Goal: Check status

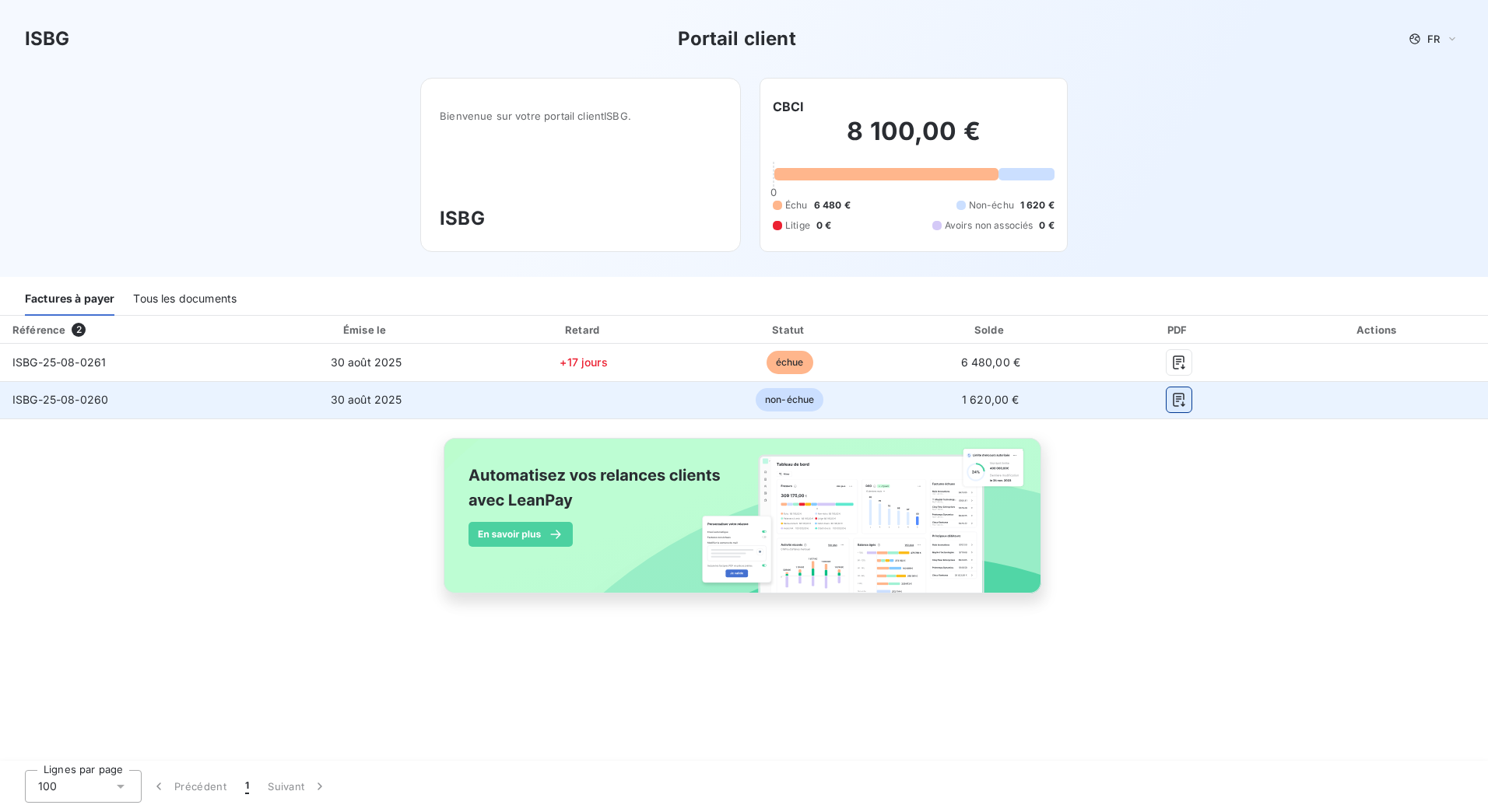
click at [1178, 402] on icon "button" at bounding box center [1178, 400] width 15 height 15
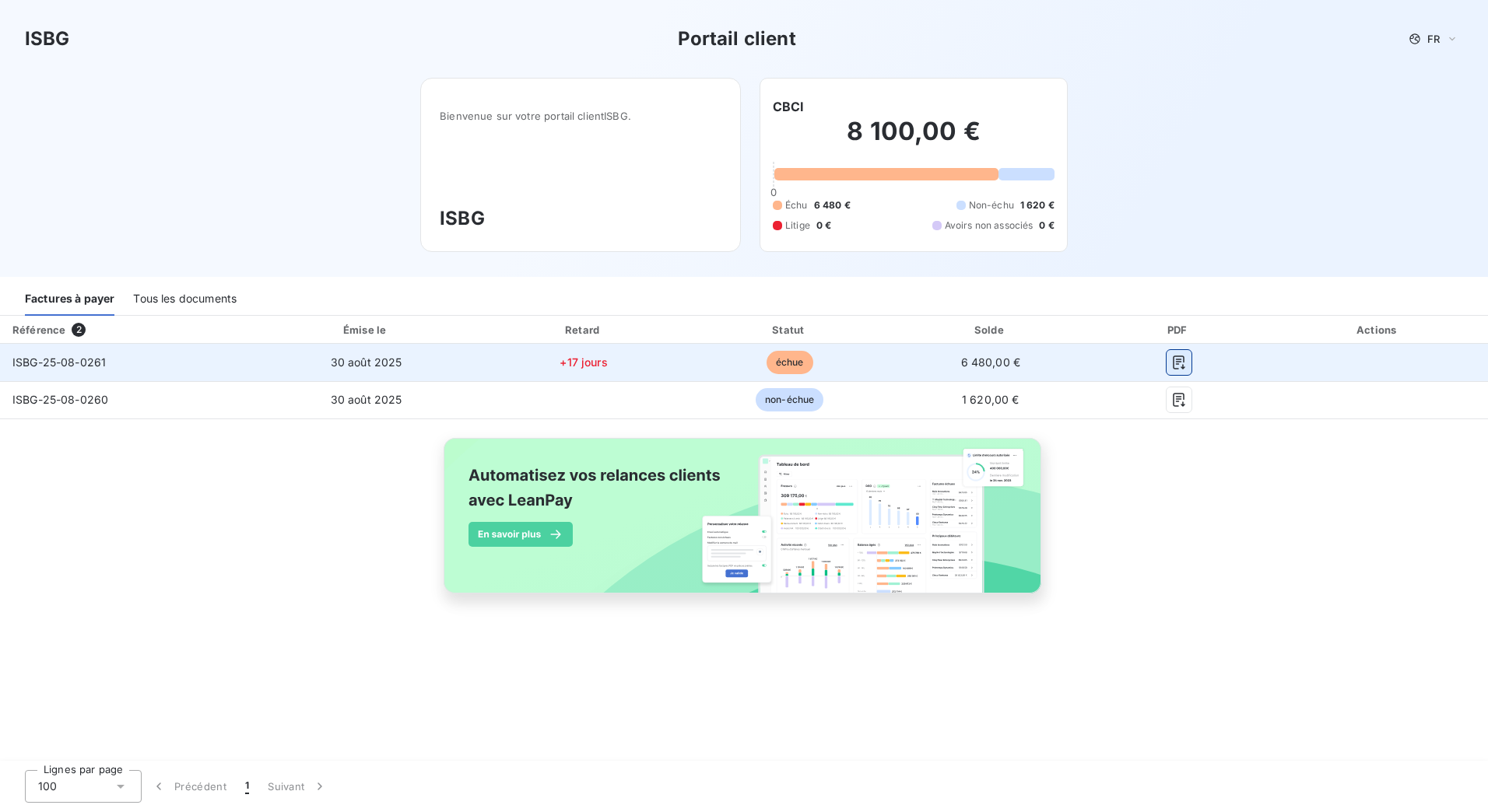
click at [1180, 363] on icon "button" at bounding box center [1178, 362] width 15 height 15
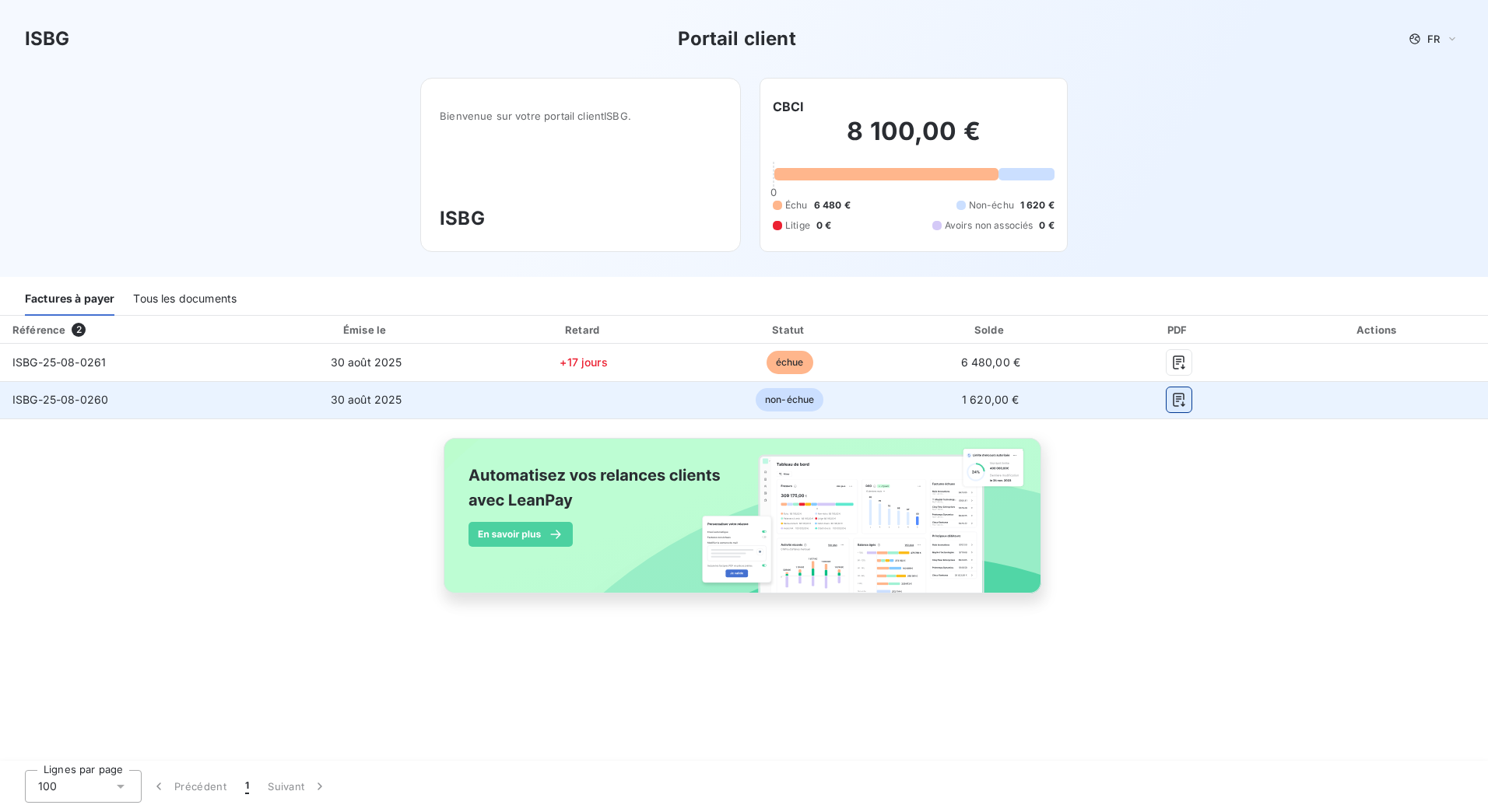
click at [1177, 398] on icon "button" at bounding box center [1178, 400] width 15 height 15
